Goal: Browse casually

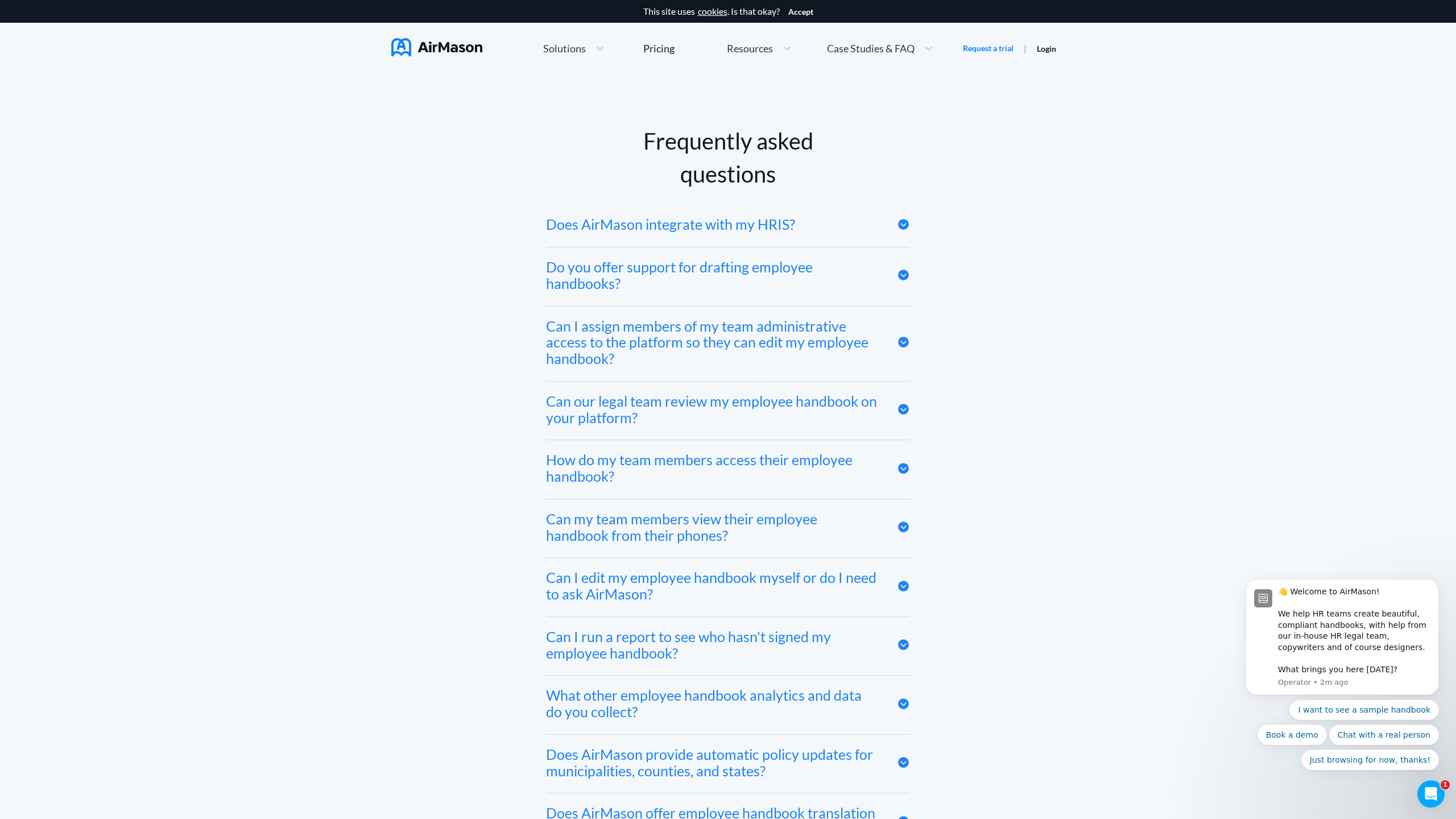
scroll to position [6251, 0]
